Goal: Transaction & Acquisition: Purchase product/service

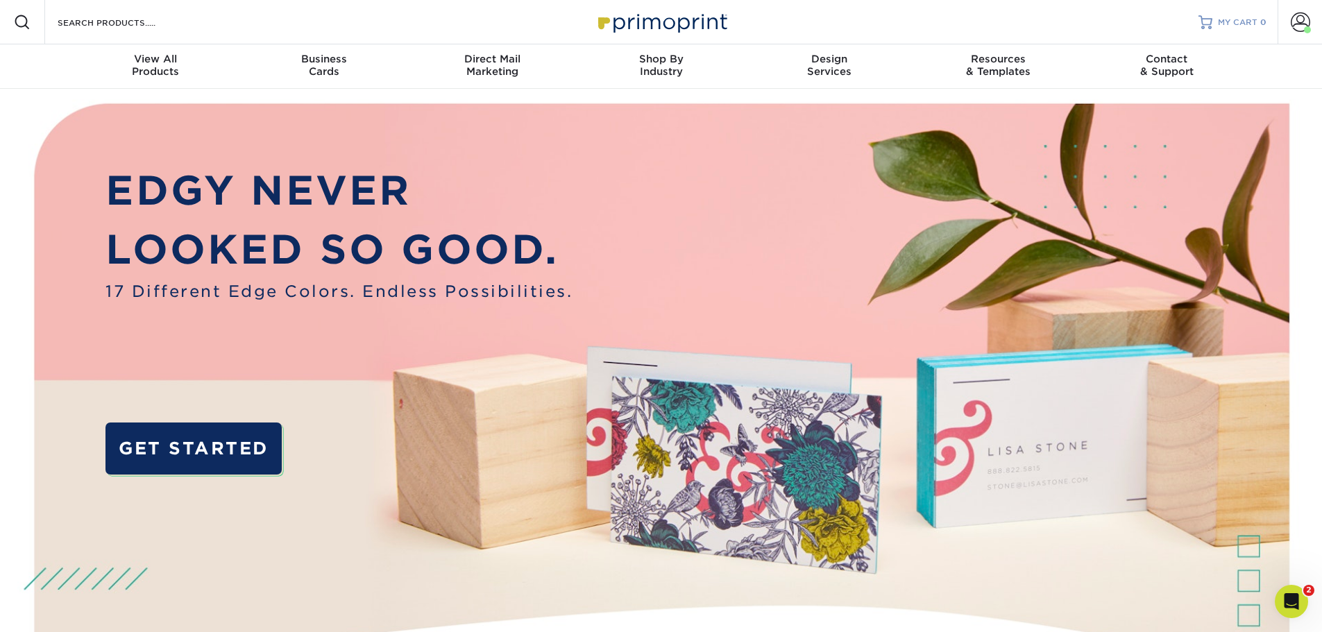
click at [1232, 19] on span "MY CART" at bounding box center [1238, 23] width 40 height 12
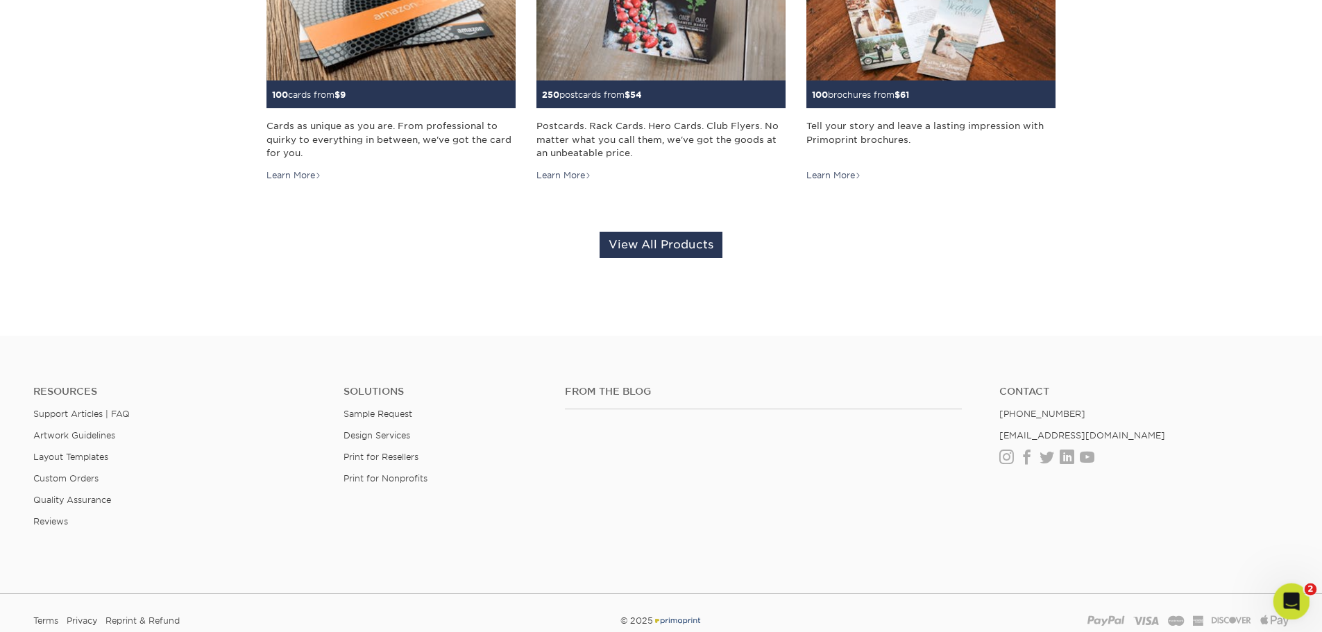
click at [1284, 603] on icon "Open Intercom Messenger" at bounding box center [1289, 600] width 23 height 23
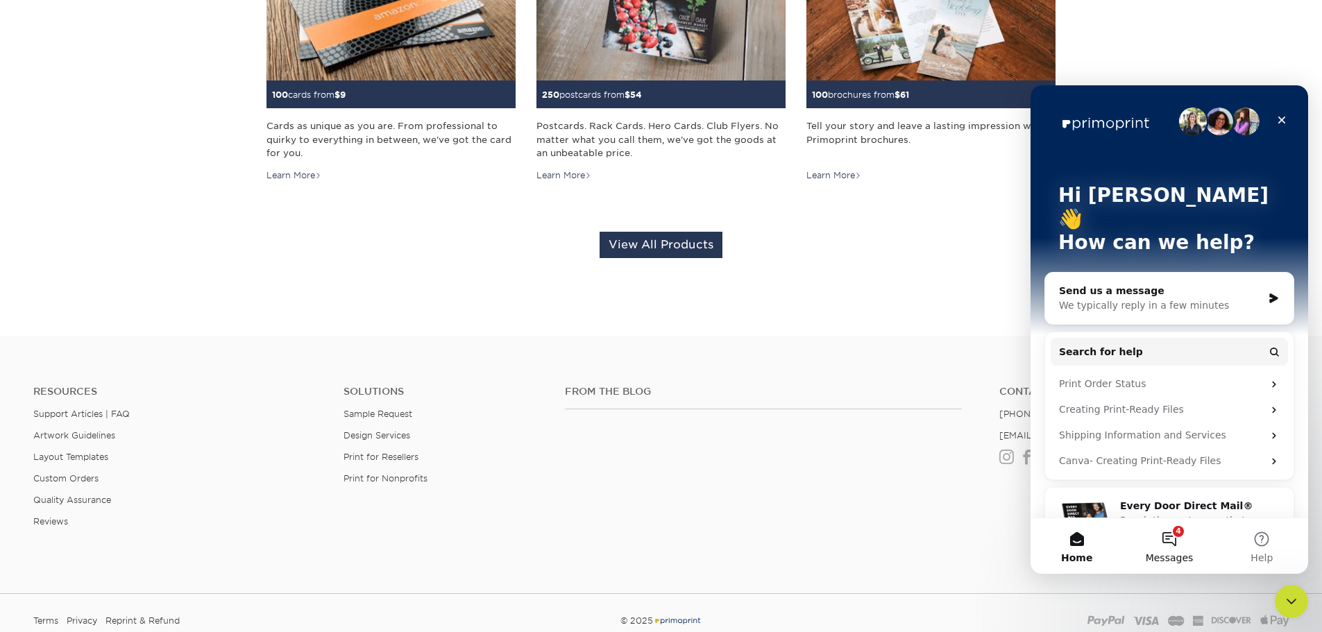
click at [1167, 546] on button "4 Messages" at bounding box center [1169, 546] width 92 height 56
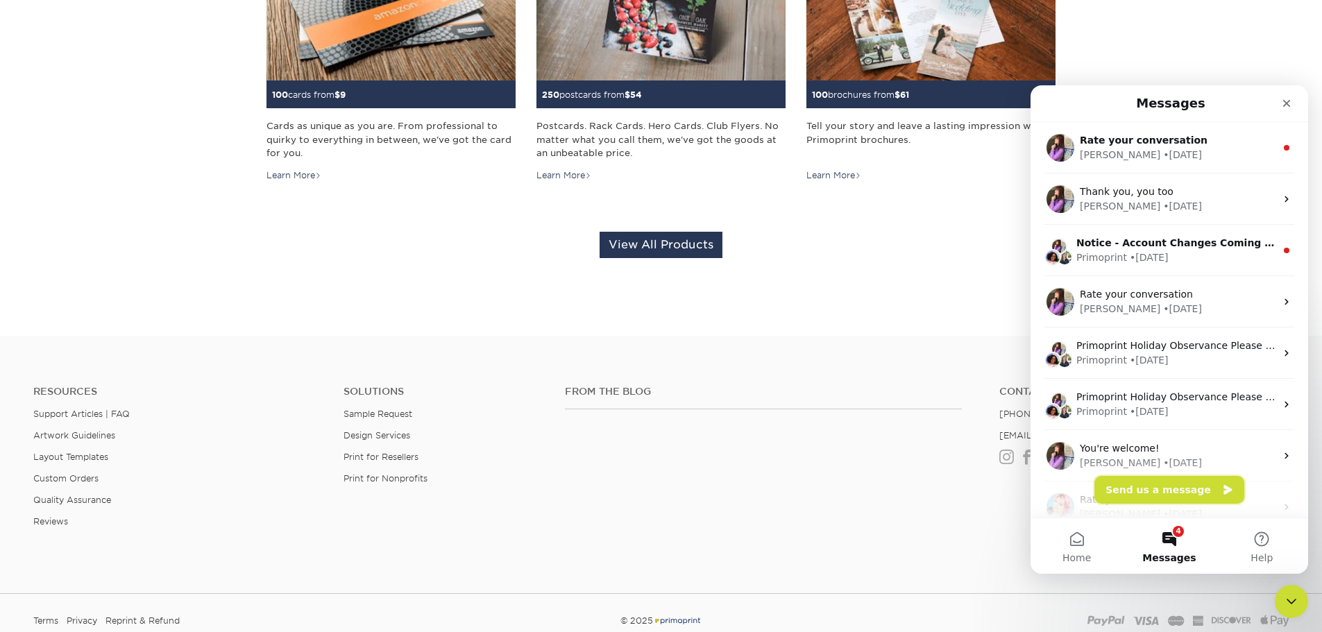
click at [1142, 488] on button "Send us a message" at bounding box center [1169, 490] width 150 height 28
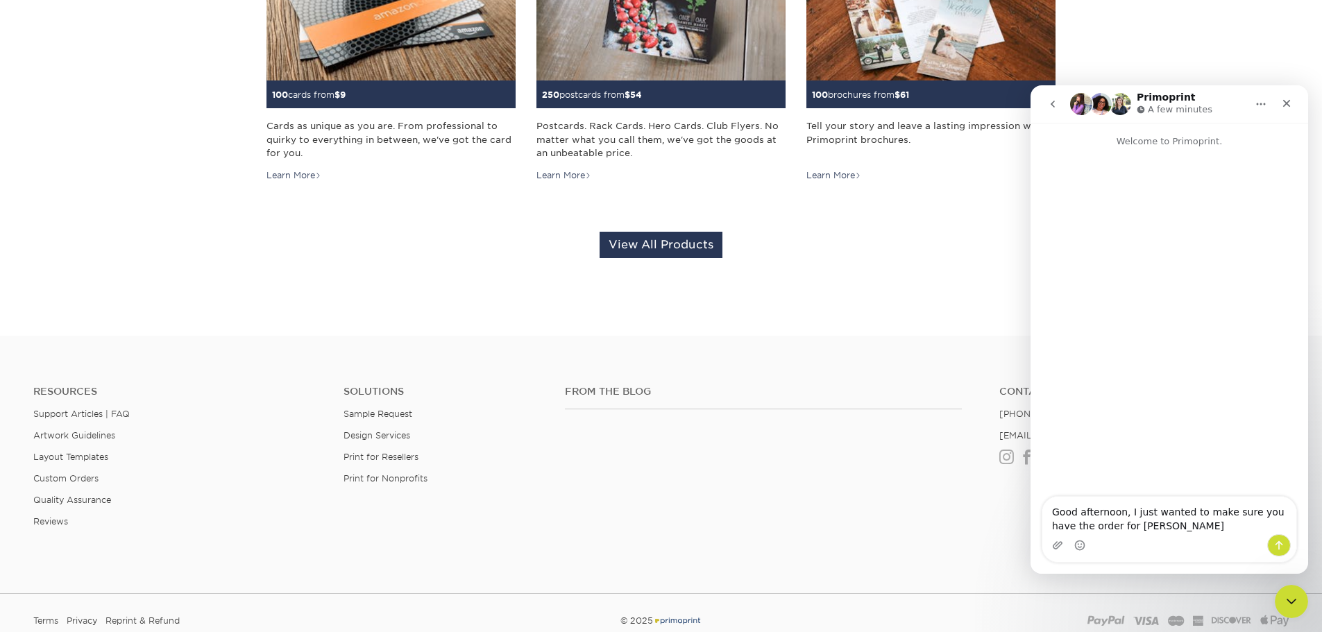
click at [1167, 531] on textarea "Good afternoon, I just wanted to make sure you have the order for Angela Johnsom" at bounding box center [1169, 515] width 254 height 37
type textarea "Good afternoon, I just wanted to make sure you have the order for Angela Johnson"
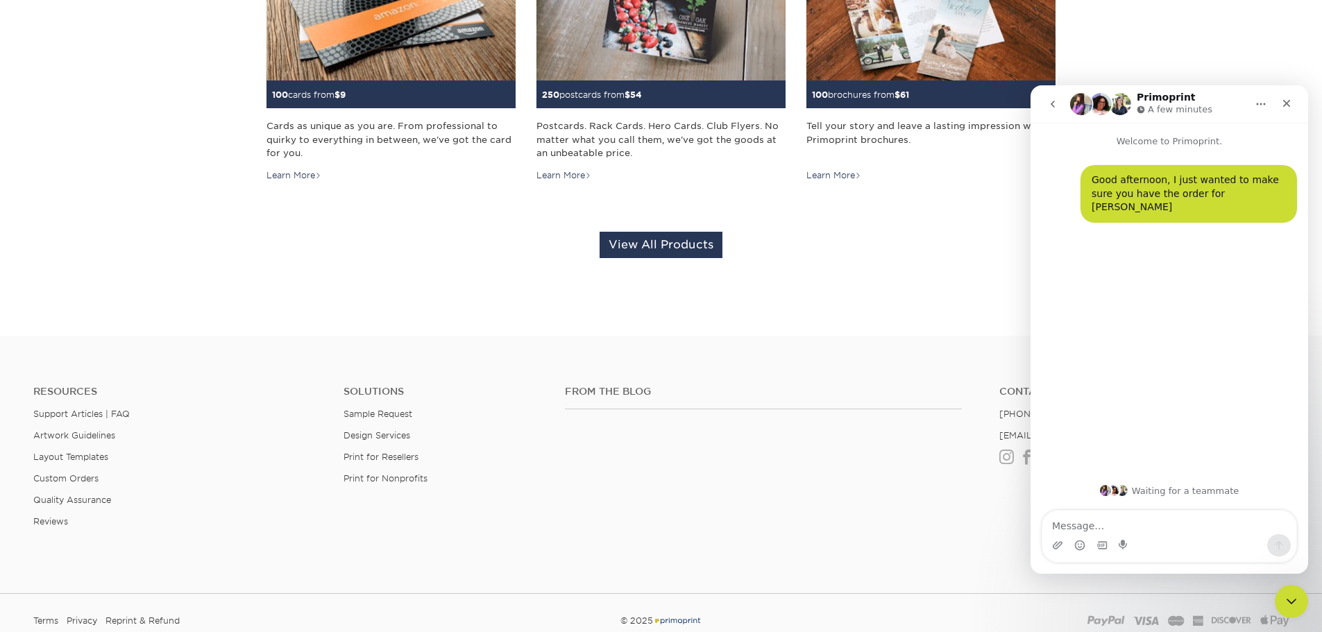
type textarea "Keep the address: 10622 Clemson Blvd Seneca, SC 29678 Change Broker In Charge t…"
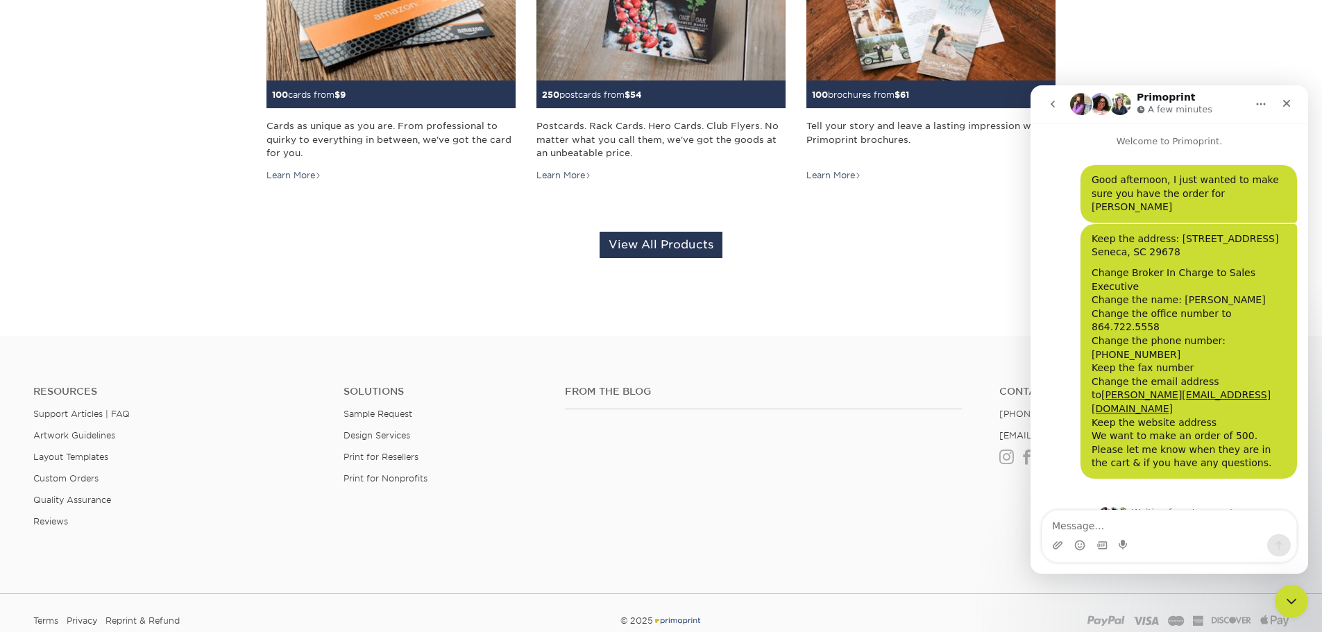
click at [915, 284] on div "Your Cart is Empty View Account Active Orders Order History Contact Us Business…" at bounding box center [661, 22] width 790 height 537
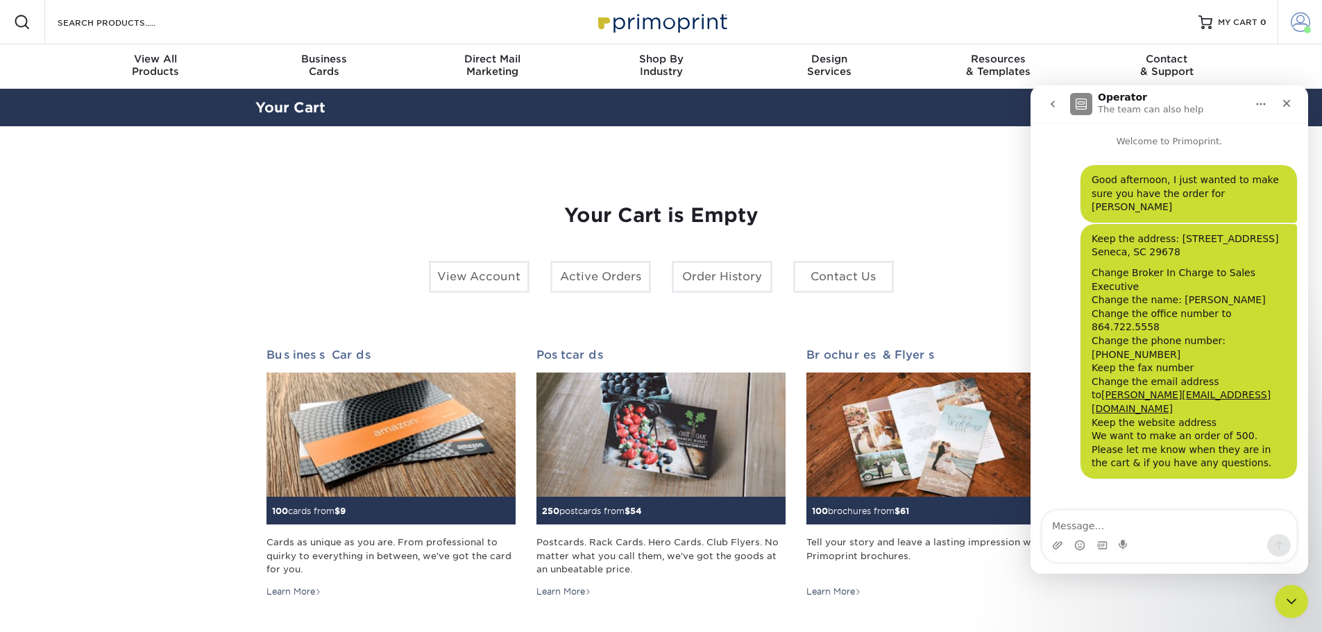
click at [1296, 24] on span at bounding box center [1300, 21] width 19 height 19
click at [1296, 103] on div "Close" at bounding box center [1286, 103] width 25 height 25
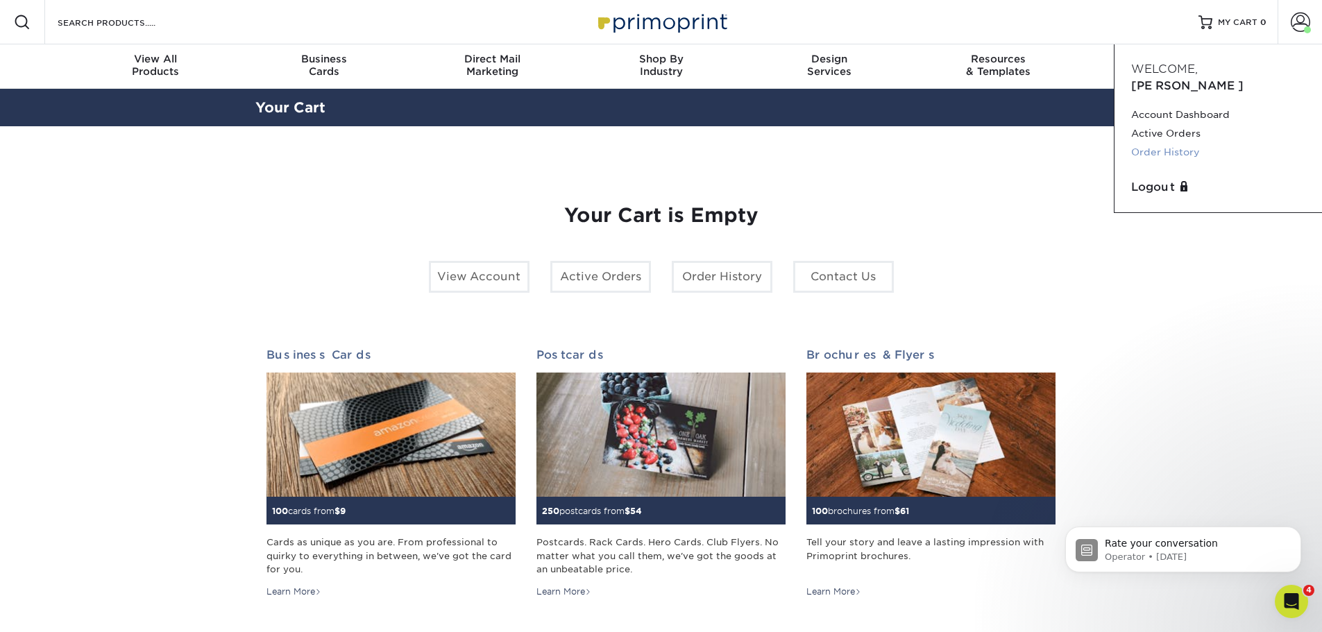
click at [1178, 143] on link "Order History" at bounding box center [1218, 152] width 174 height 19
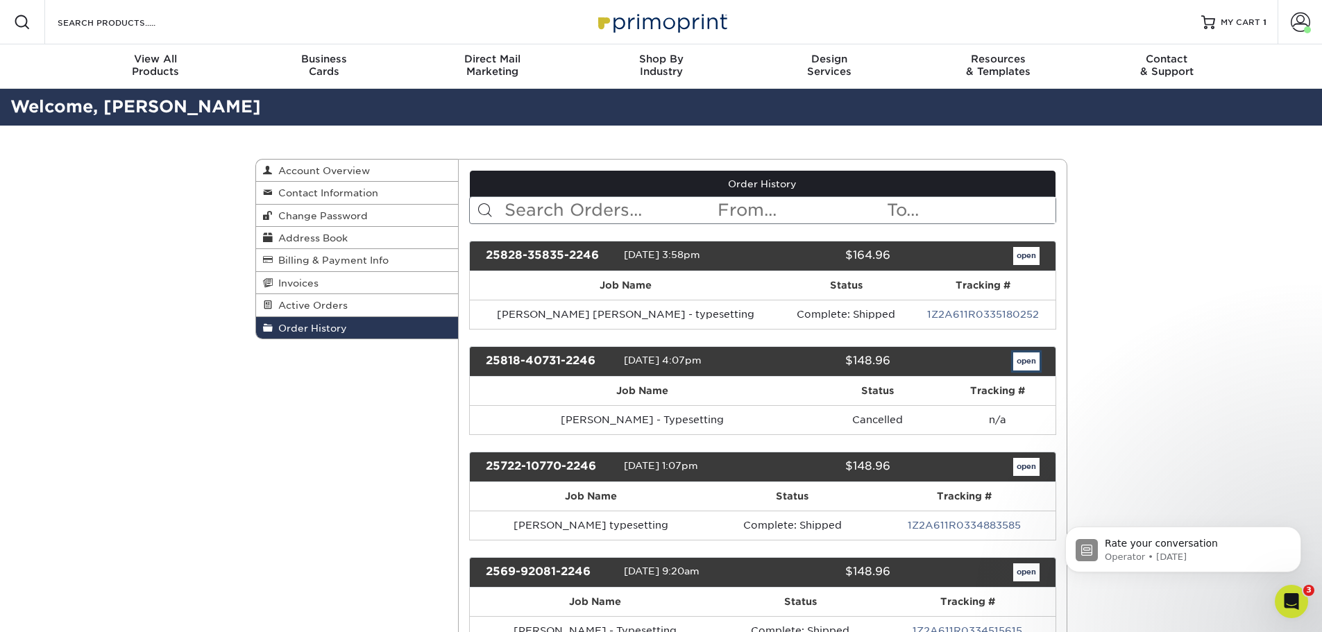
click at [1022, 364] on link "open" at bounding box center [1026, 362] width 26 height 18
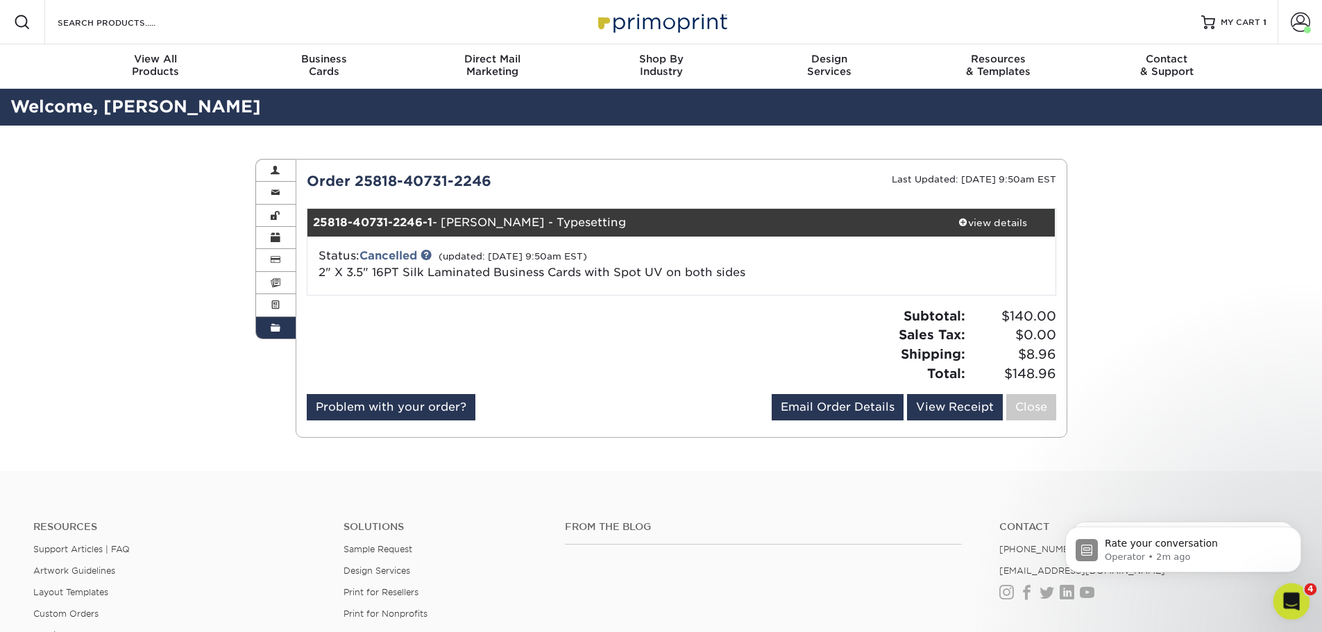
click at [1286, 593] on icon "Open Intercom Messenger" at bounding box center [1289, 600] width 23 height 23
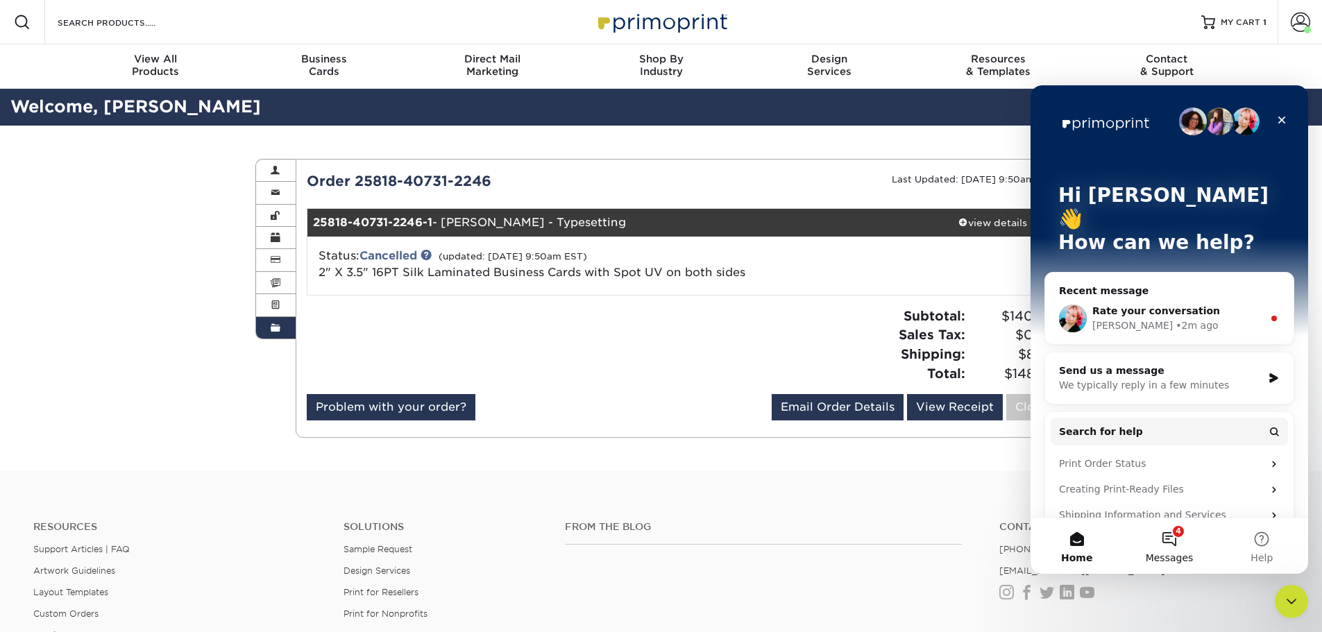
click at [1171, 534] on button "4 Messages" at bounding box center [1169, 546] width 92 height 56
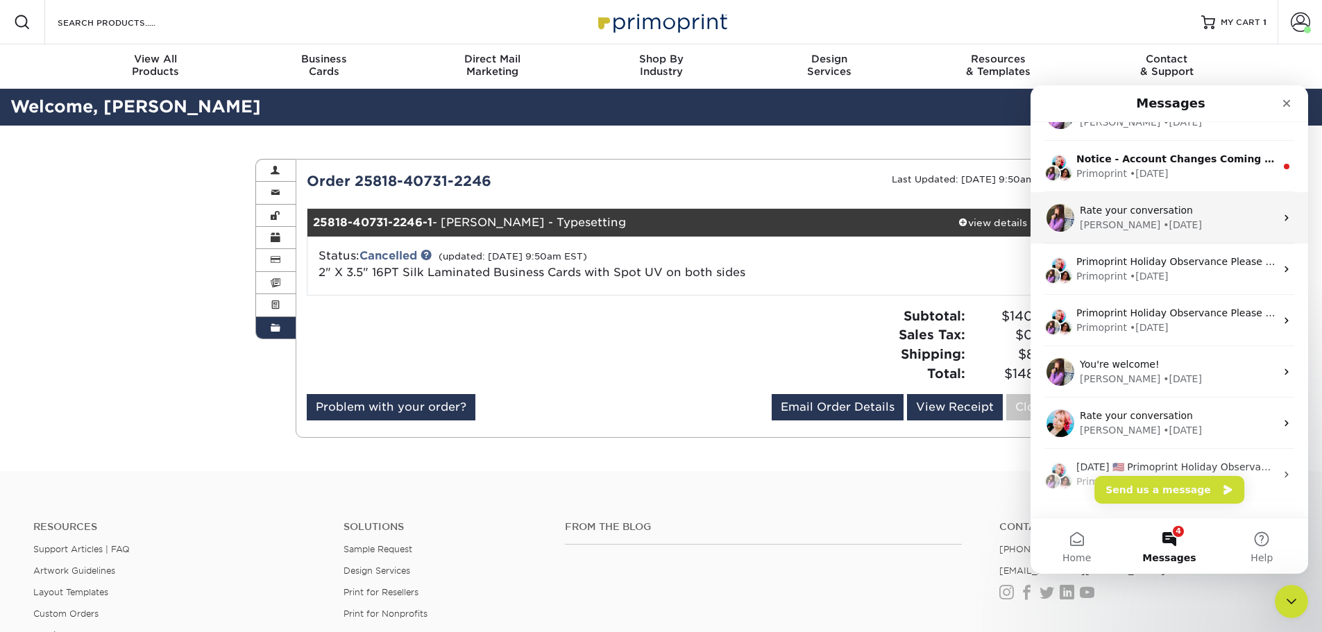
scroll to position [139, 0]
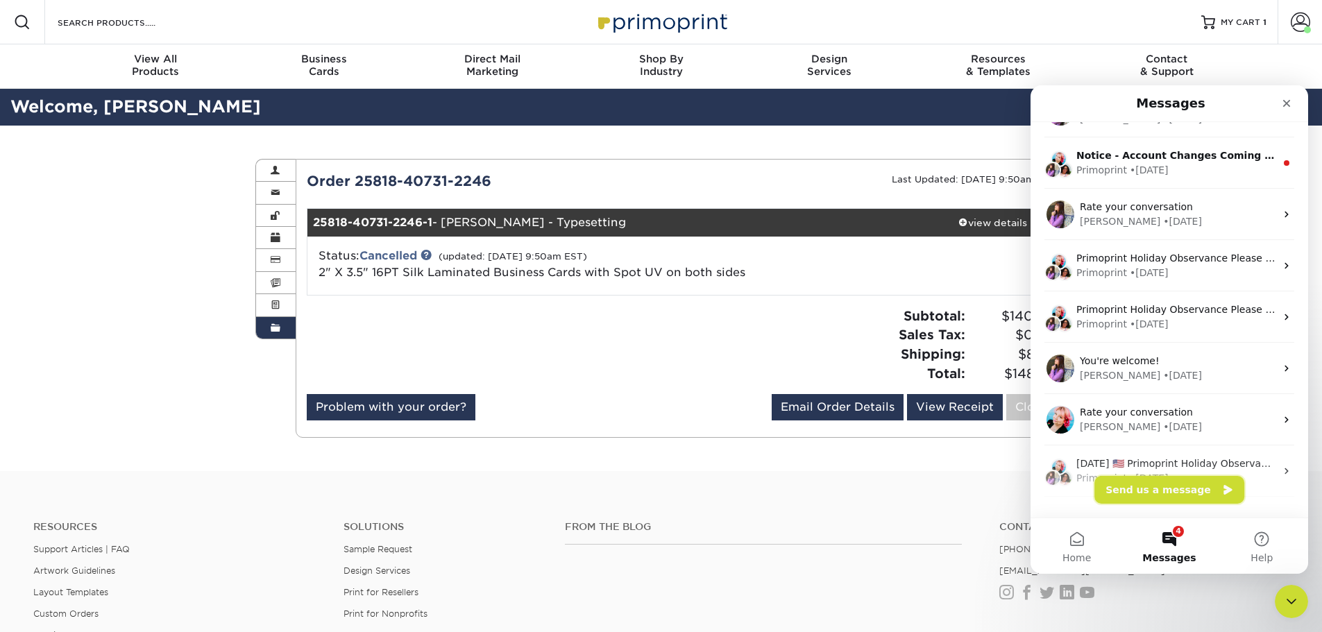
click at [1151, 491] on button "Send us a message" at bounding box center [1169, 490] width 150 height 28
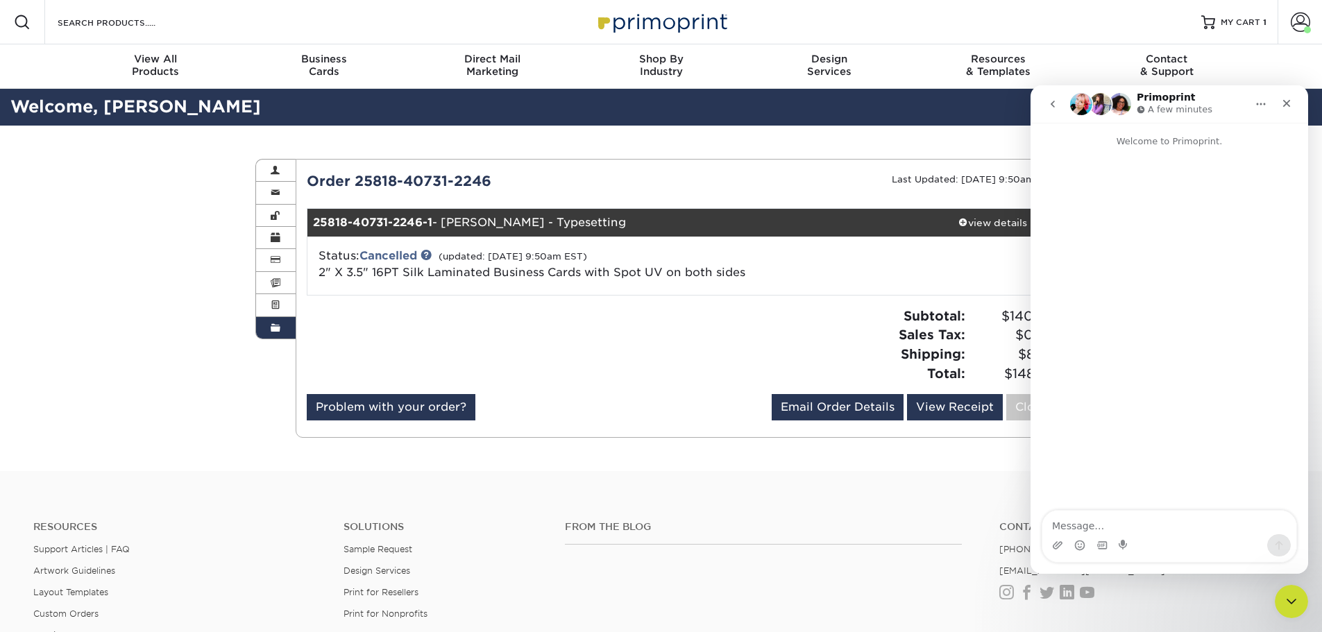
scroll to position [0, 0]
type textarea "just checking to see if you received this order for angela johnson."
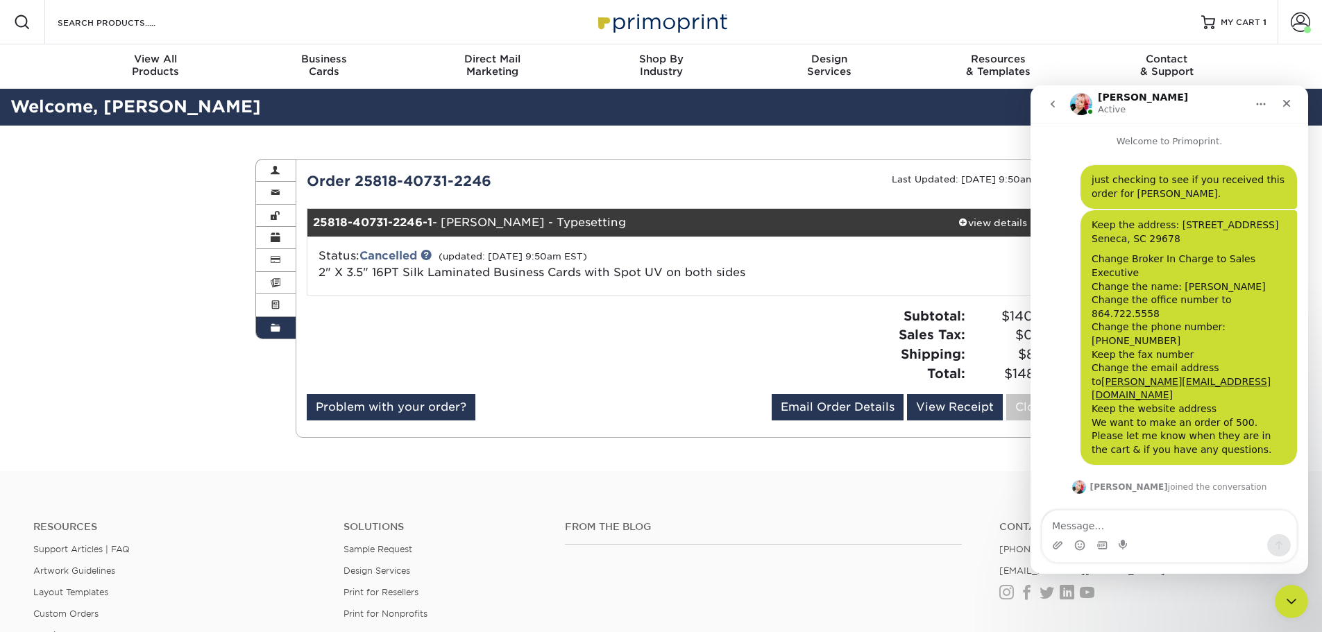
scroll to position [43, 0]
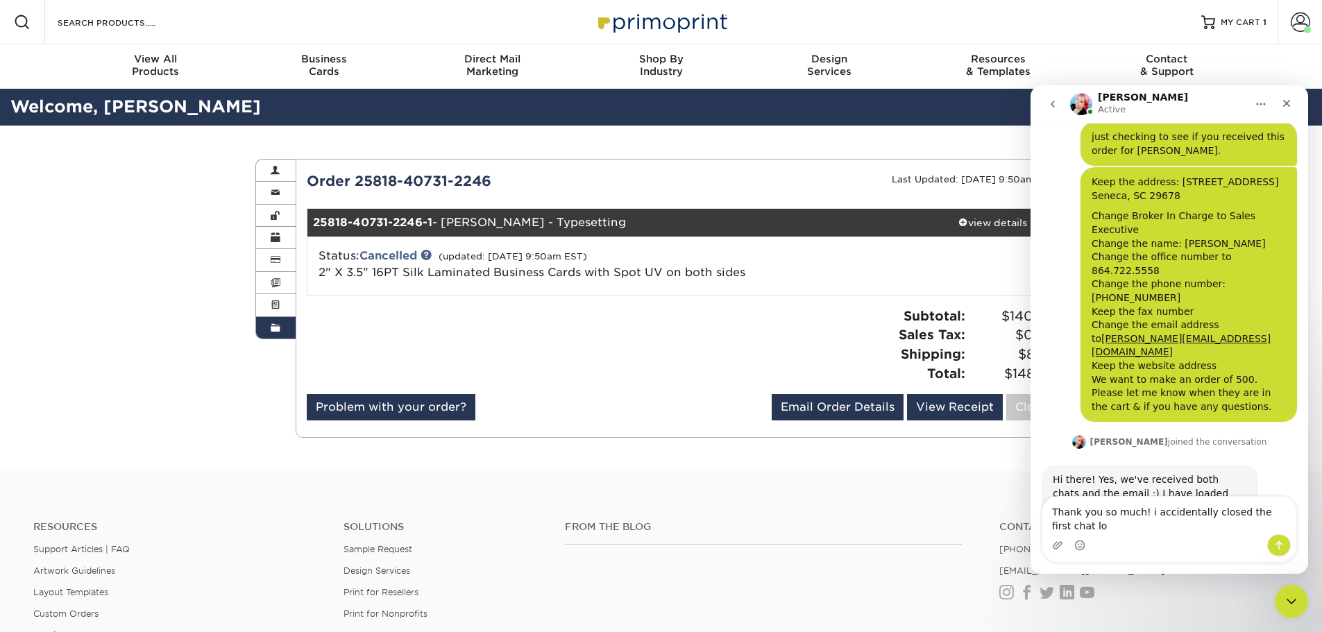
type textarea "Thank you so much! i accidentally closed the first chat lol"
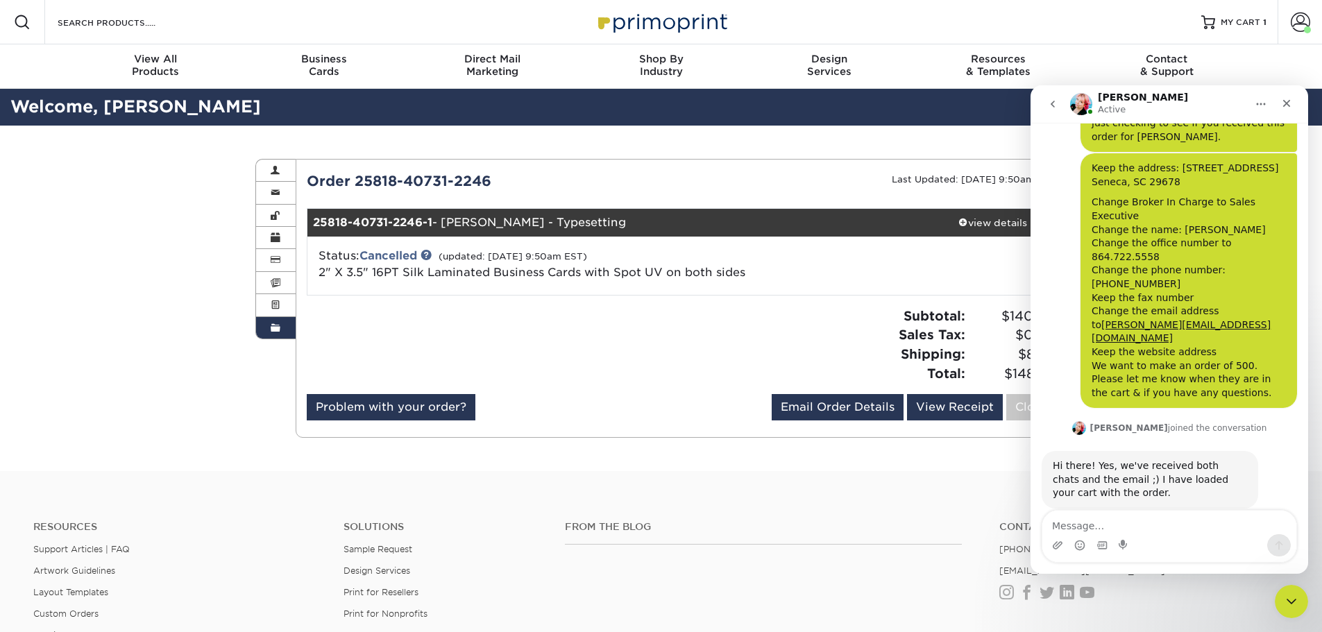
scroll to position [98, 0]
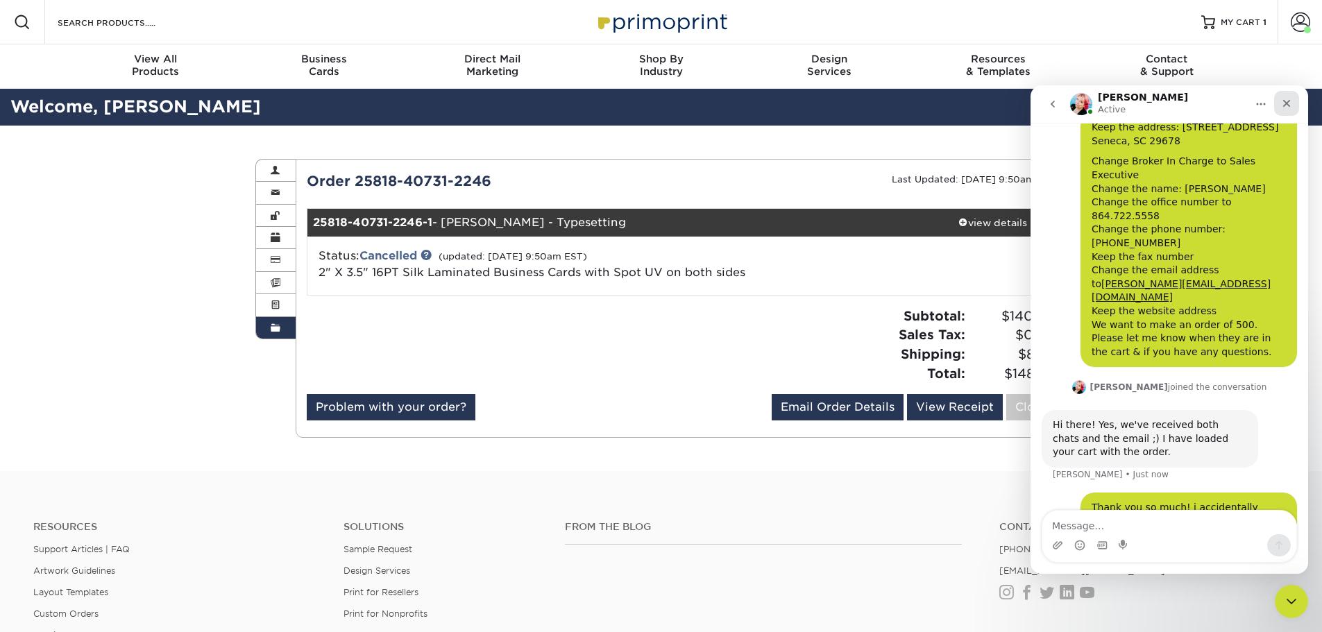
click at [1287, 102] on icon "Close" at bounding box center [1286, 103] width 11 height 11
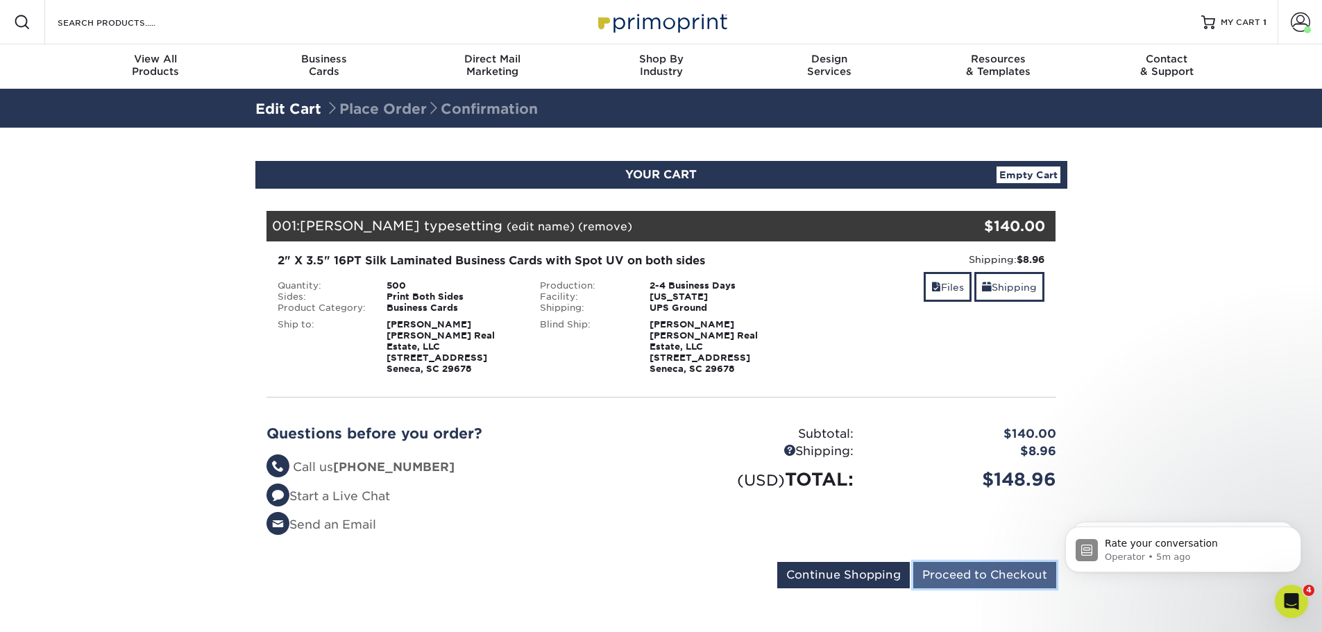
click at [974, 564] on input "Proceed to Checkout" at bounding box center [984, 575] width 143 height 26
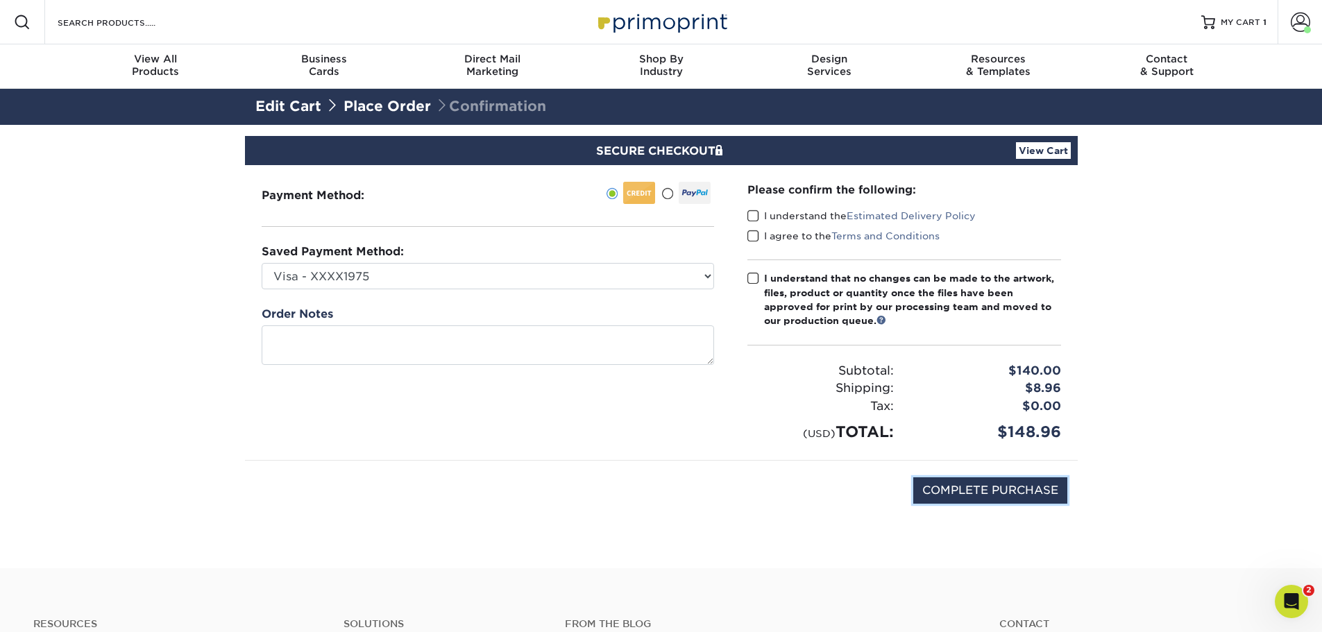
drag, startPoint x: 947, startPoint y: 495, endPoint x: 815, endPoint y: 299, distance: 236.4
click at [833, 312] on div "Payment Method: [PERSON_NAME]" at bounding box center [661, 350] width 812 height 370
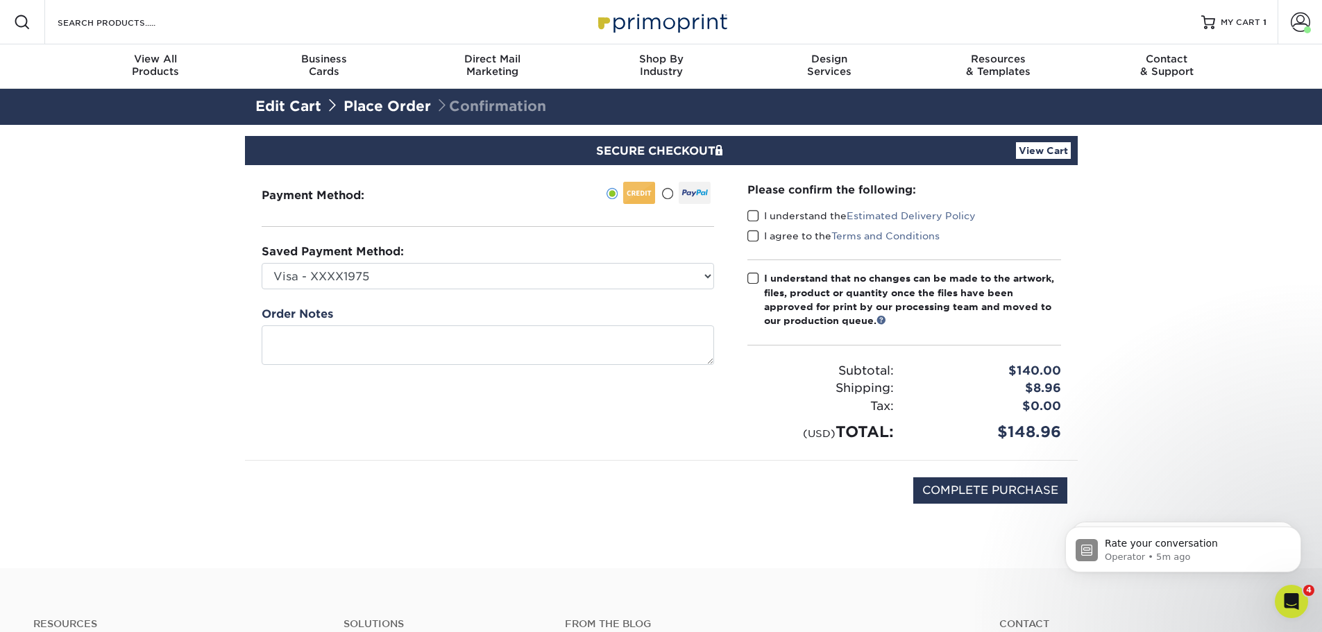
click at [756, 279] on span at bounding box center [753, 278] width 12 height 13
click at [0, 0] on input "I understand that no changes can be made to the artwork, files, product or quan…" at bounding box center [0, 0] width 0 height 0
click at [752, 237] on span at bounding box center [753, 236] width 12 height 13
click at [0, 0] on input "I agree to the Terms and Conditions" at bounding box center [0, 0] width 0 height 0
click at [751, 217] on span at bounding box center [753, 216] width 12 height 13
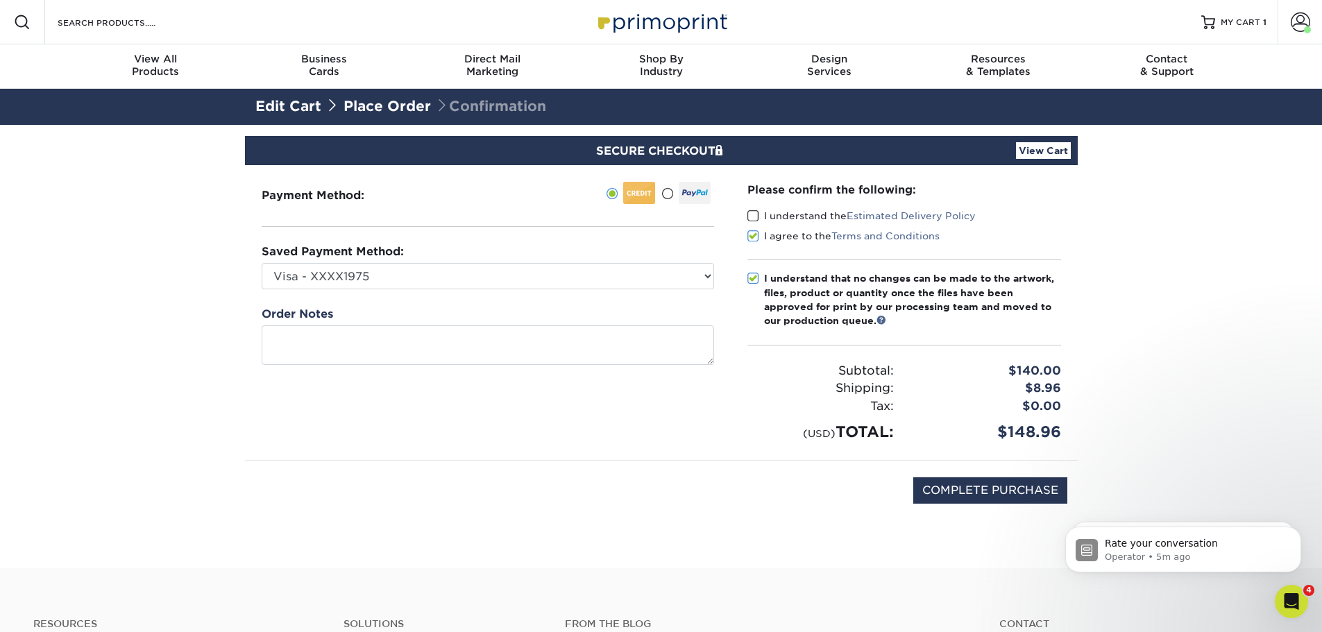
click at [0, 0] on input "I understand the Estimated Delivery Policy" at bounding box center [0, 0] width 0 height 0
click at [940, 493] on input "COMPLETE PURCHASE" at bounding box center [990, 490] width 154 height 26
type input "PROCESSING, PLEASE WAIT..."
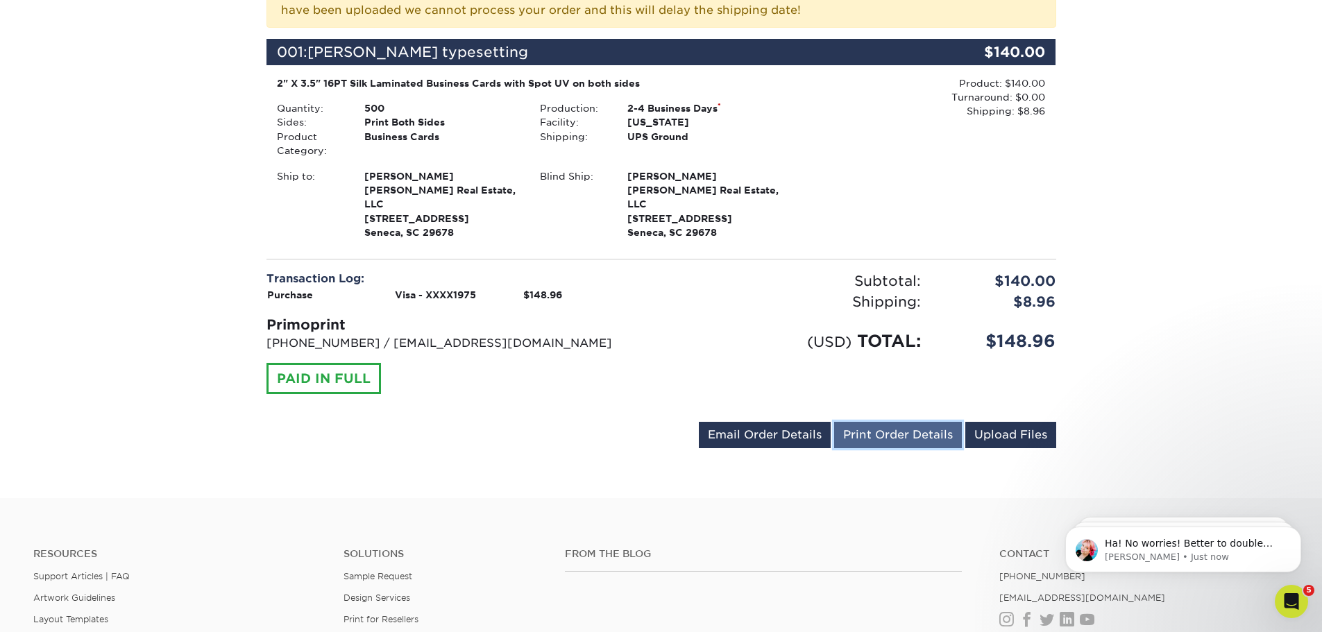
click at [890, 422] on link "Print Order Details" at bounding box center [898, 435] width 128 height 26
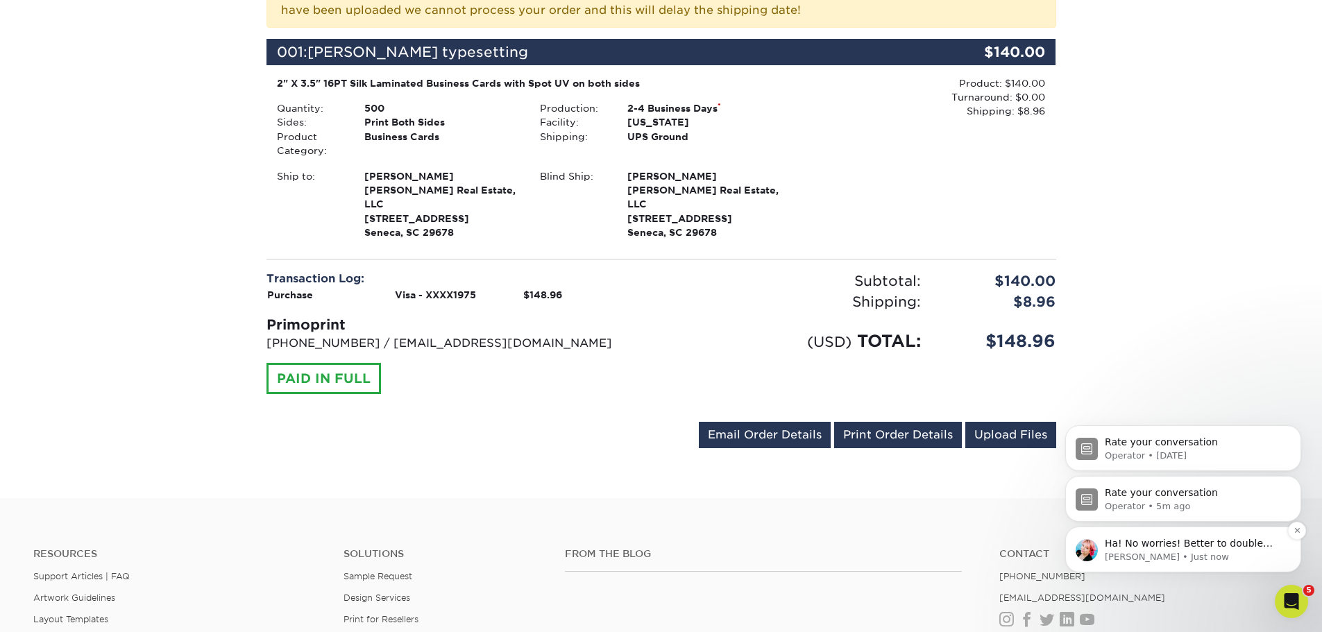
click at [1231, 547] on span "Ha! No worries! Better to double check than not receive the order ;)" at bounding box center [1189, 550] width 169 height 25
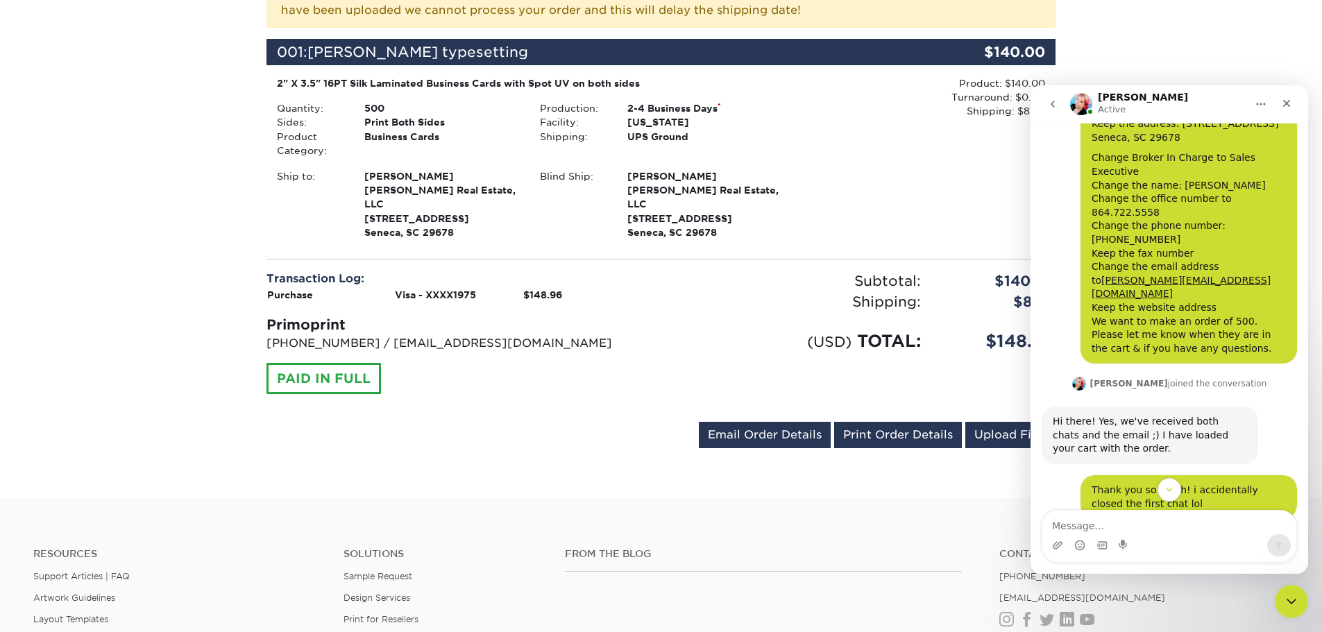
scroll to position [153, 0]
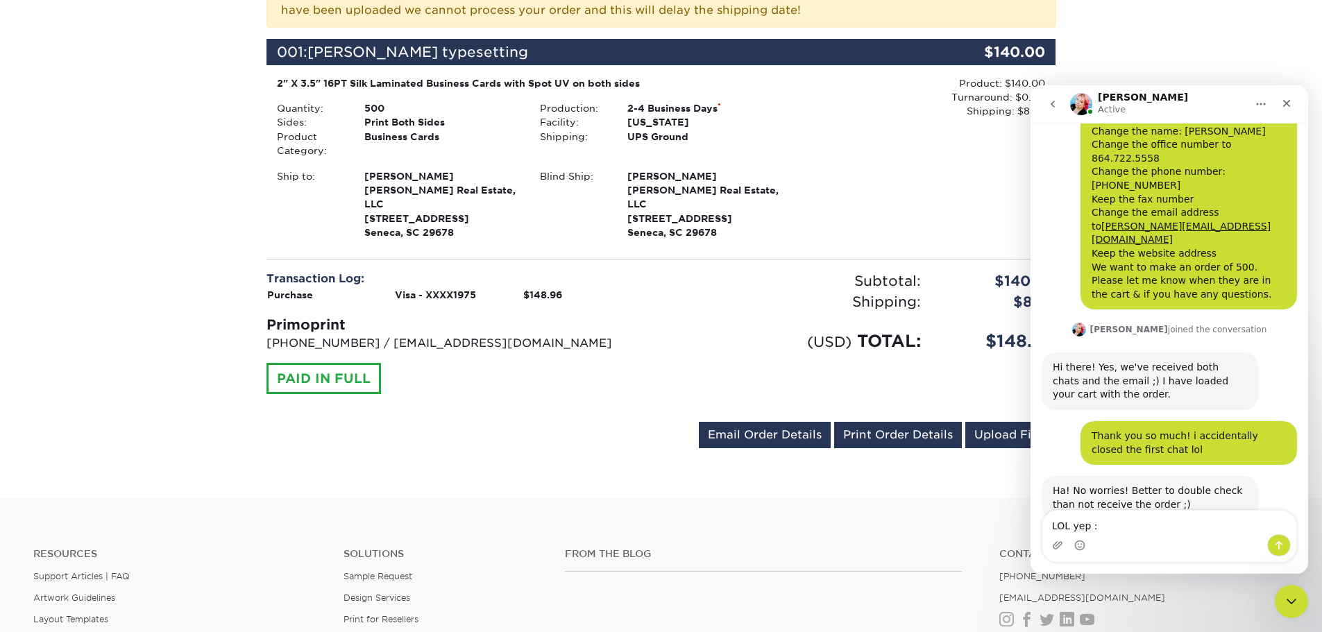
type textarea "LOL yep :)"
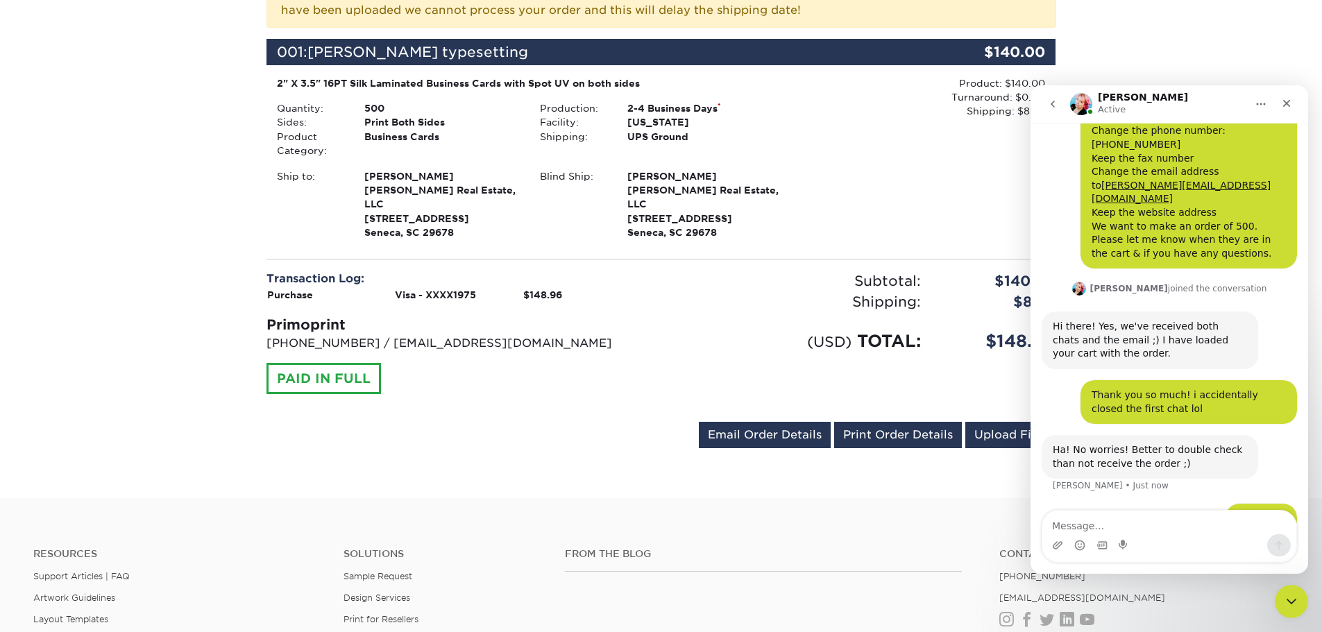
click at [586, 400] on div "Order #: 25101-21220-2246 [DATE] 2:12pm Go to My Account Continue Shopping Than…" at bounding box center [661, 153] width 790 height 601
